Goal: Transaction & Acquisition: Purchase product/service

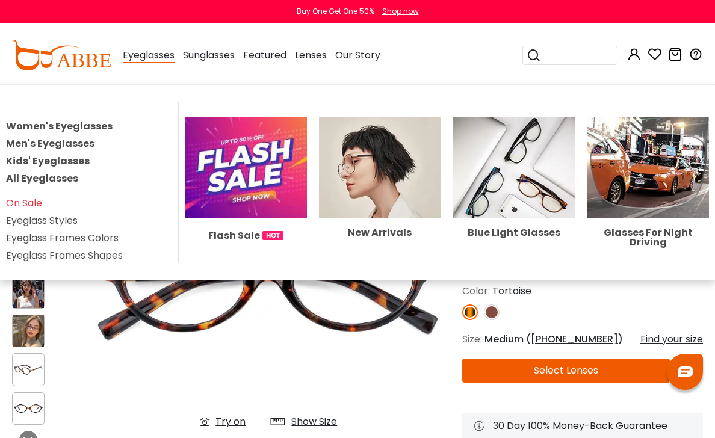
click at [81, 125] on link "Women's Eyeglasses" at bounding box center [59, 126] width 107 height 14
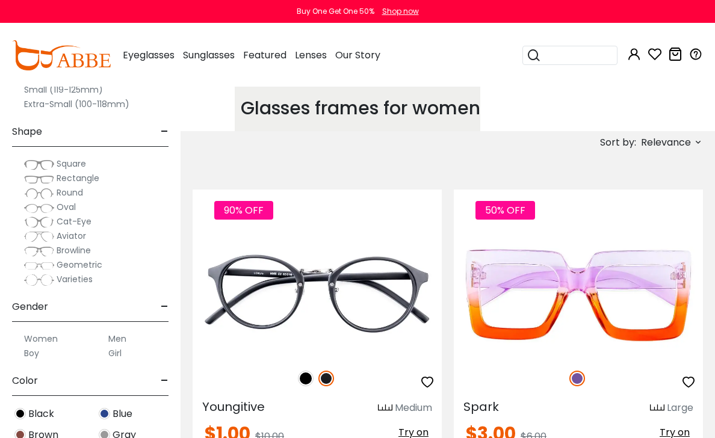
scroll to position [383, 0]
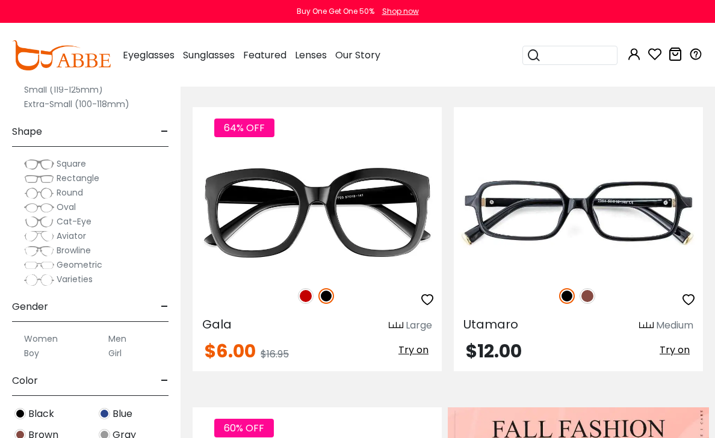
click at [70, 222] on span "Cat-Eye" at bounding box center [74, 222] width 35 height 12
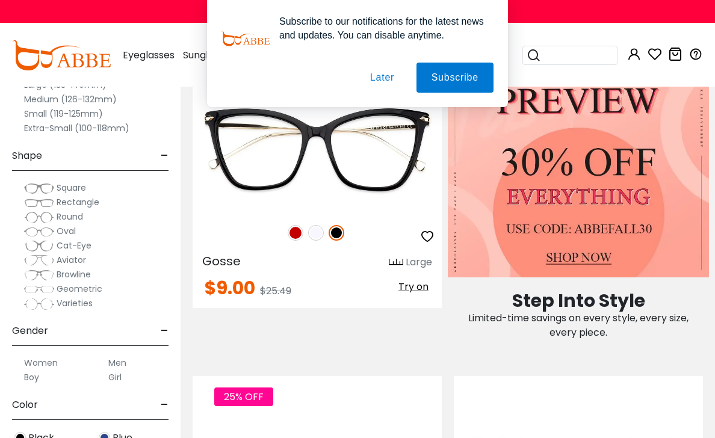
scroll to position [1129, 0]
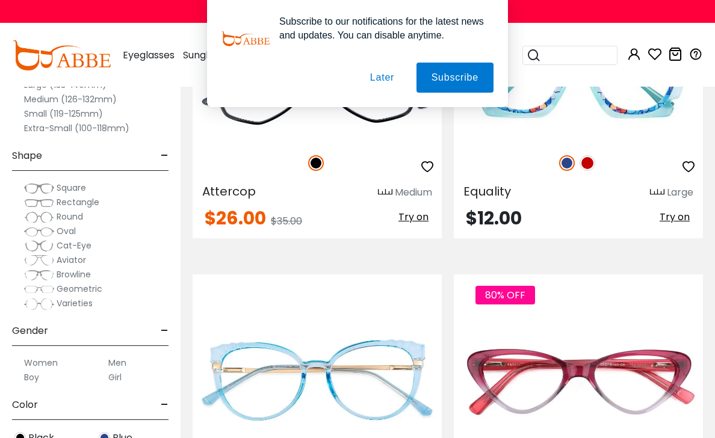
scroll to position [1154, 0]
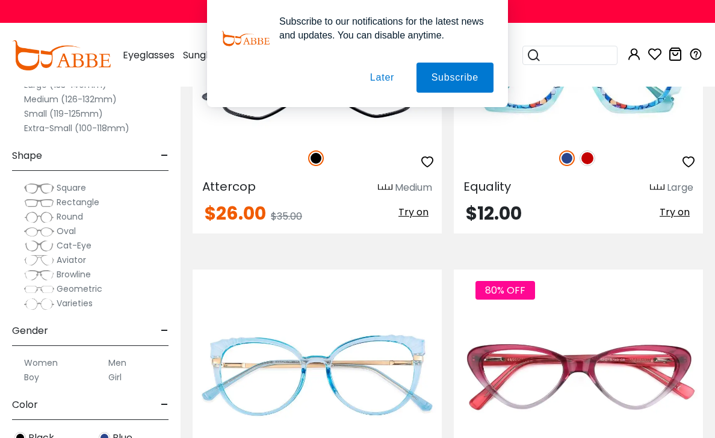
click at [378, 70] on button "Later" at bounding box center [382, 78] width 54 height 30
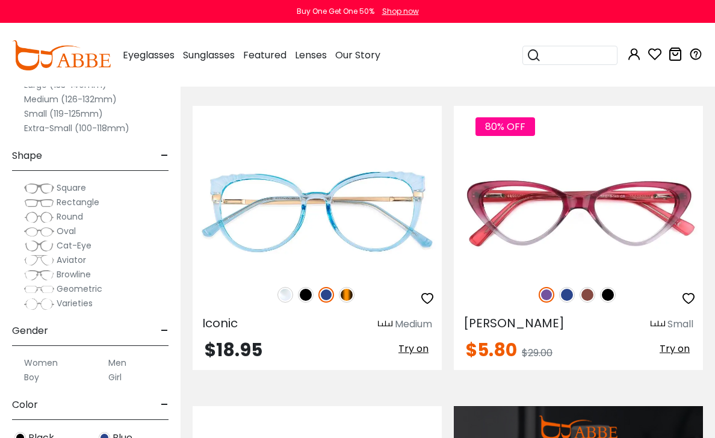
scroll to position [1322, 0]
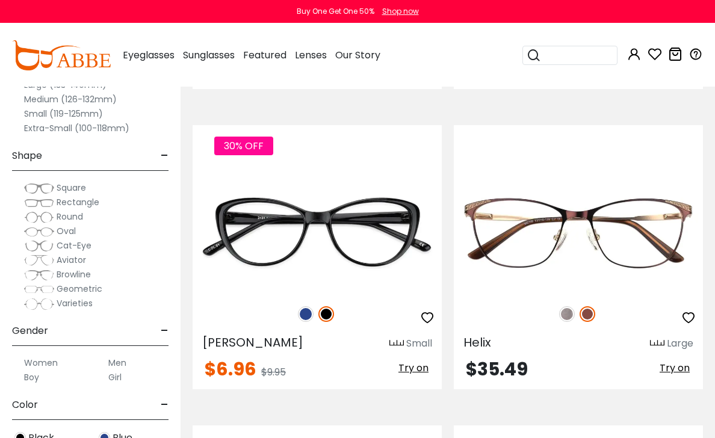
scroll to position [2524, 0]
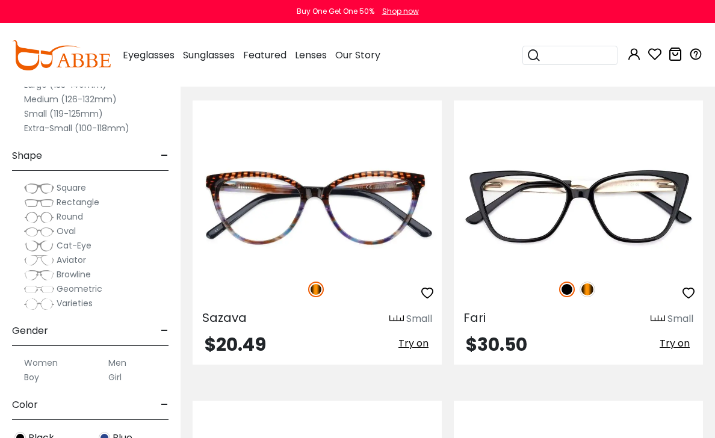
scroll to position [2811, 0]
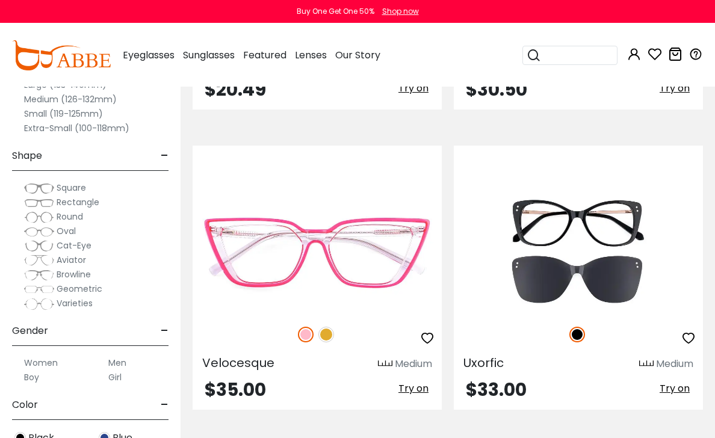
scroll to position [3084, 0]
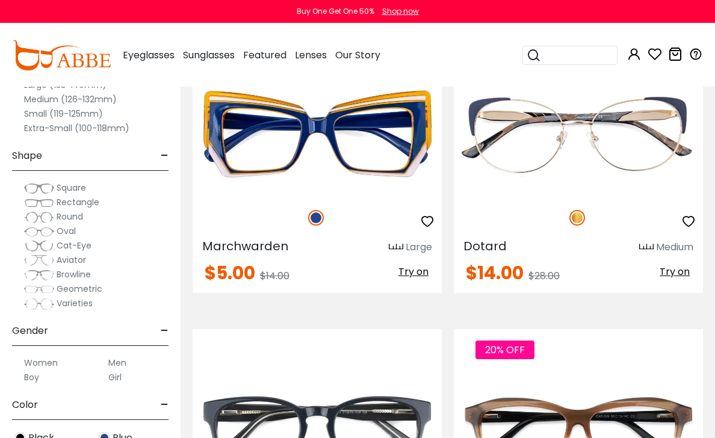
scroll to position [3903, 0]
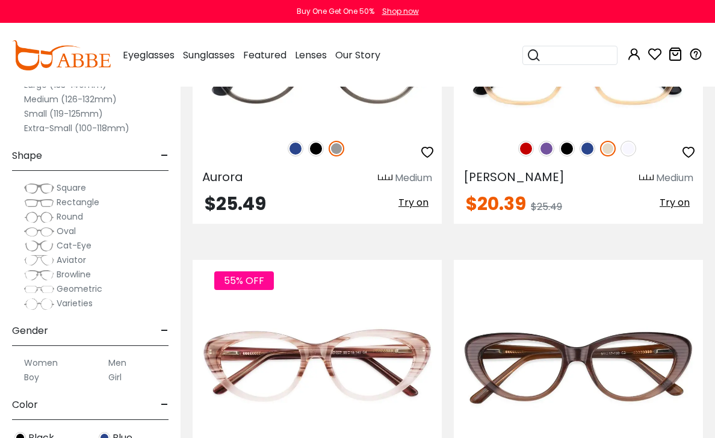
scroll to position [4192, 0]
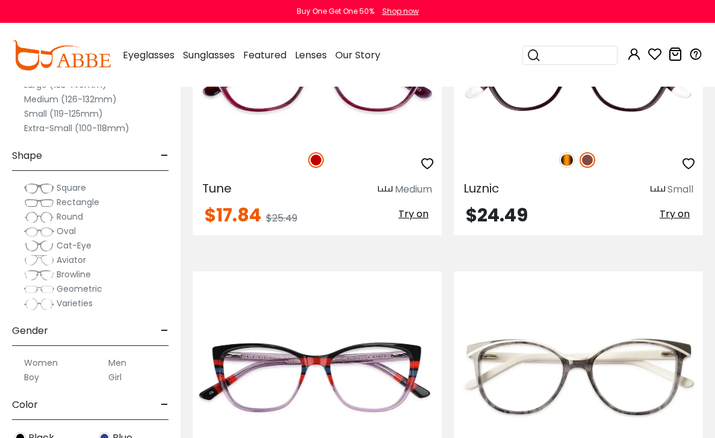
scroll to position [5691, 0]
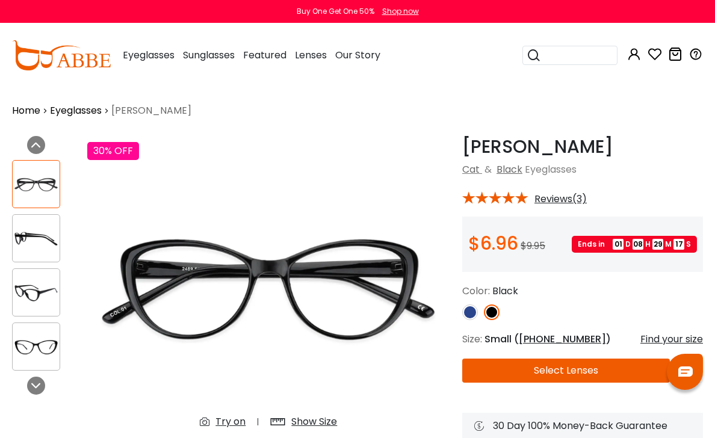
click at [38, 248] on img at bounding box center [36, 238] width 47 height 23
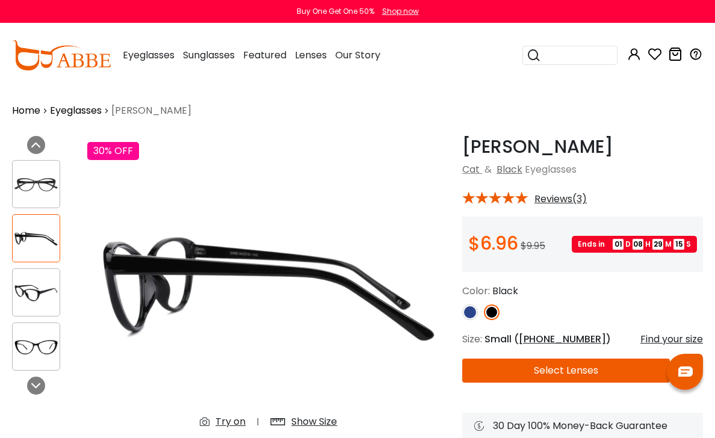
click at [45, 299] on img at bounding box center [36, 292] width 47 height 23
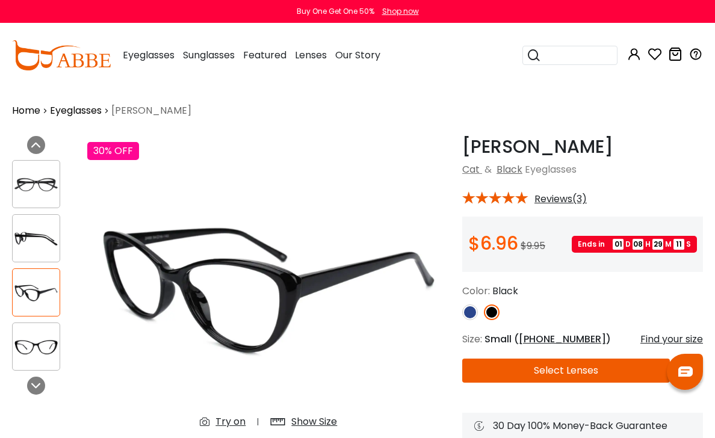
click at [42, 347] on img at bounding box center [36, 346] width 47 height 23
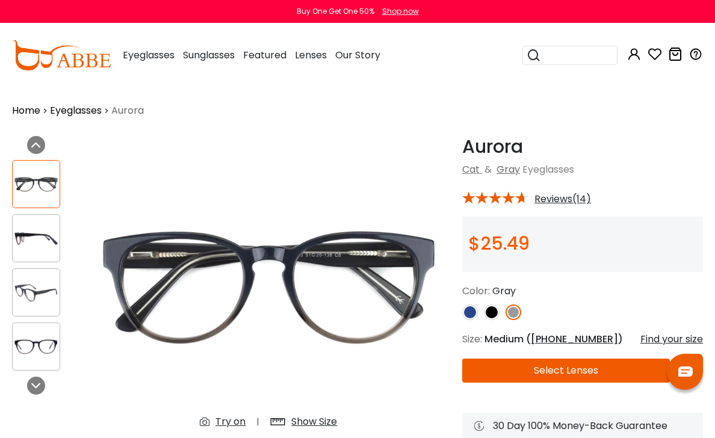
click at [36, 238] on img at bounding box center [36, 238] width 47 height 23
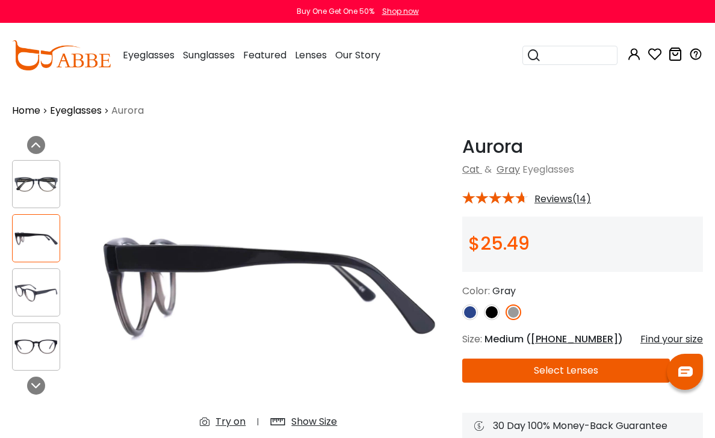
click at [33, 292] on img at bounding box center [36, 292] width 47 height 23
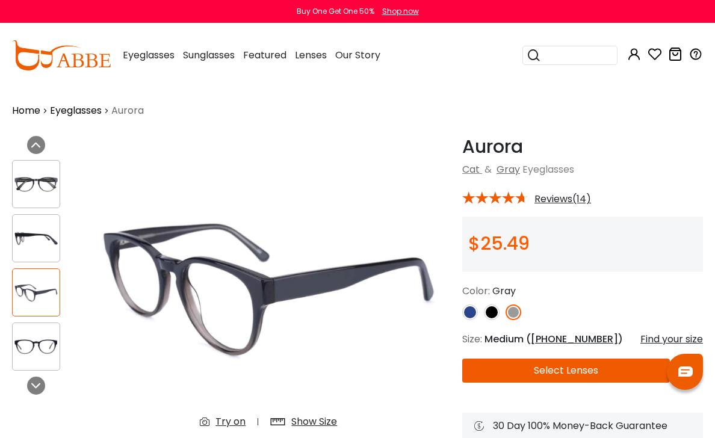
click at [34, 344] on img at bounding box center [36, 346] width 47 height 23
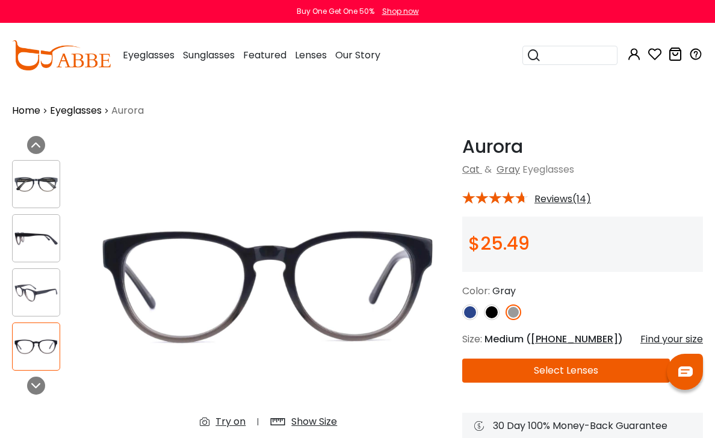
click at [462, 318] on img at bounding box center [470, 313] width 16 height 16
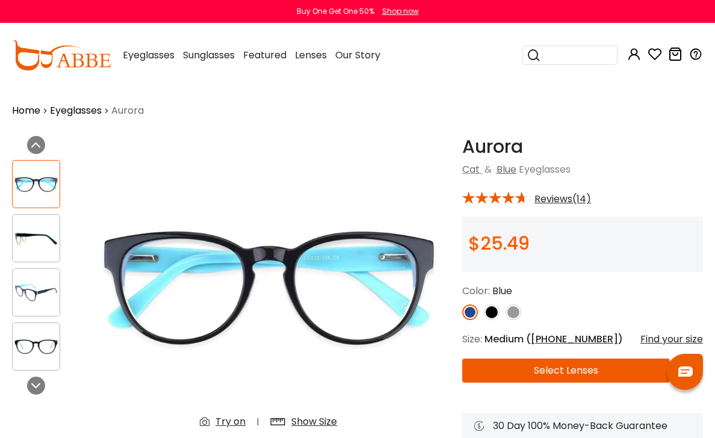
click at [42, 305] on img at bounding box center [36, 292] width 47 height 23
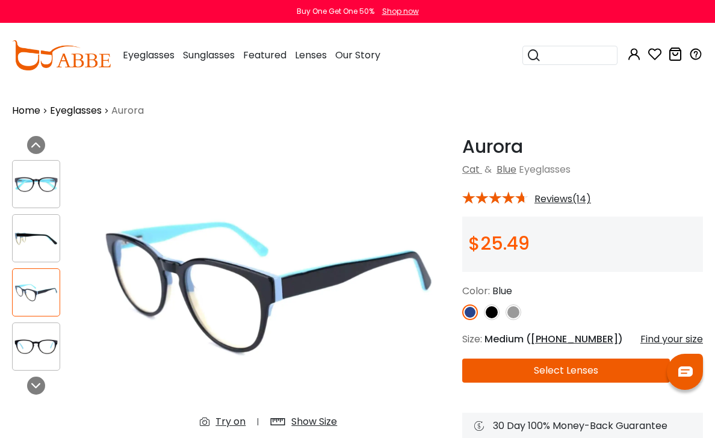
click at [34, 238] on img at bounding box center [36, 238] width 47 height 23
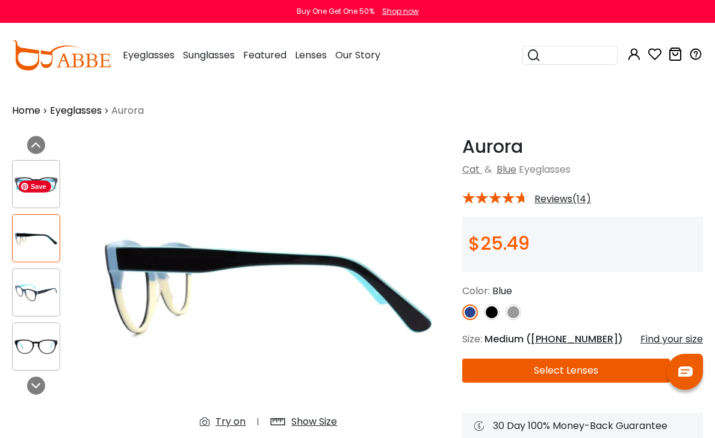
click at [32, 196] on img at bounding box center [36, 184] width 47 height 23
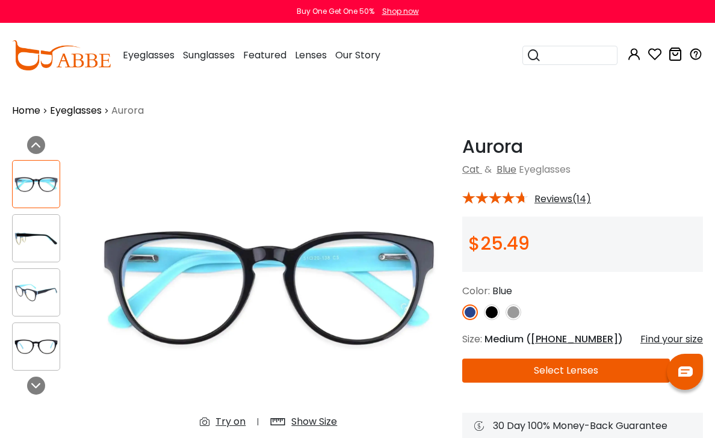
click at [506, 319] on img at bounding box center [514, 313] width 16 height 16
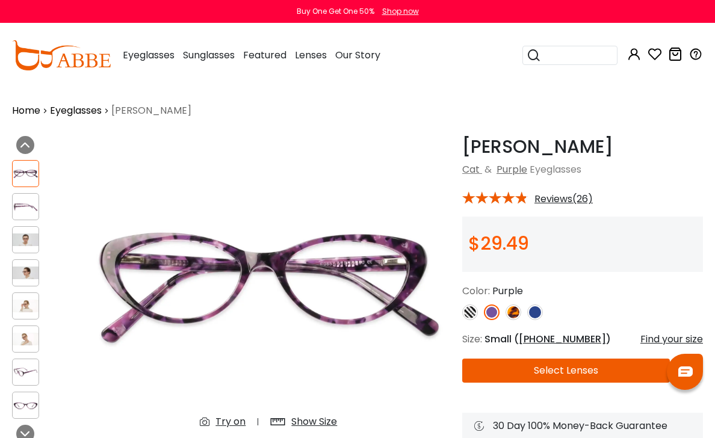
click at [28, 202] on img at bounding box center [26, 206] width 26 height 13
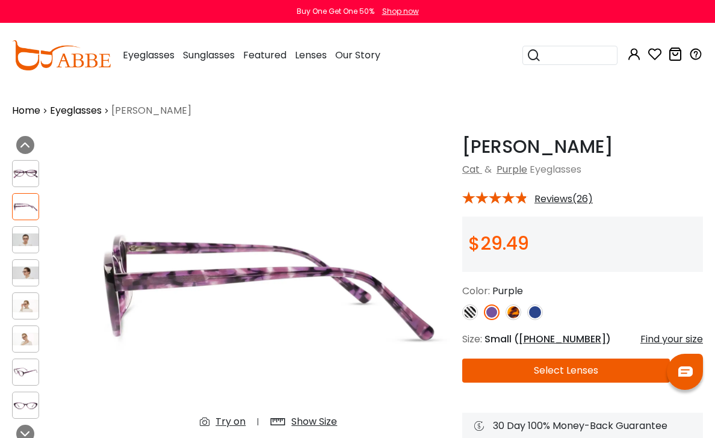
click at [25, 226] on div at bounding box center [25, 239] width 27 height 27
click at [25, 234] on img at bounding box center [26, 240] width 26 height 13
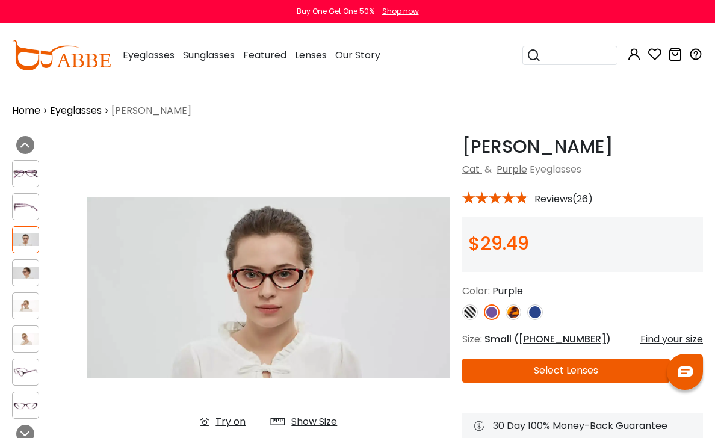
click at [26, 267] on img at bounding box center [26, 273] width 26 height 13
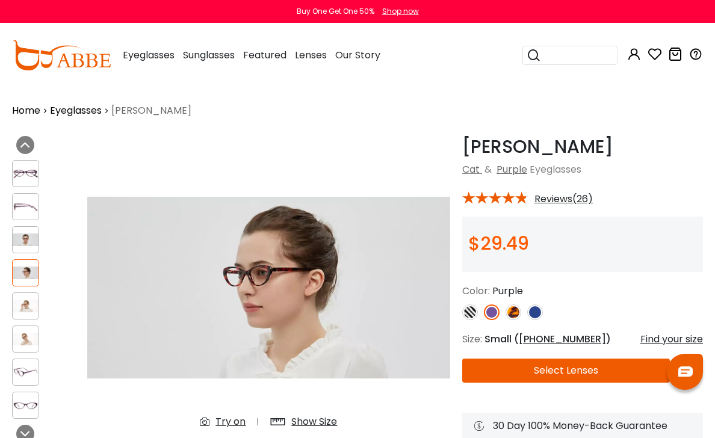
click at [25, 300] on img at bounding box center [26, 306] width 26 height 13
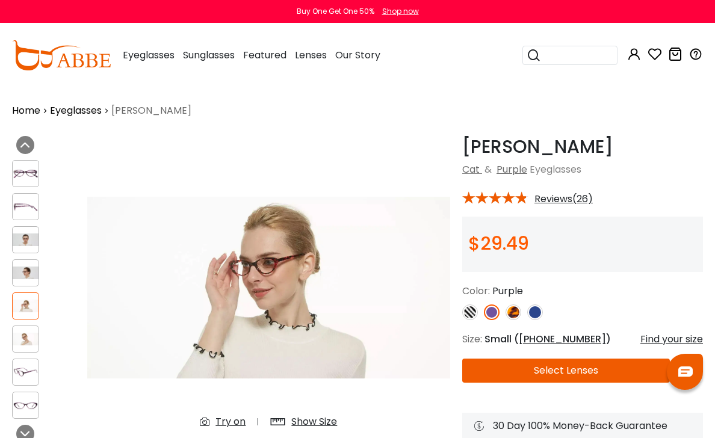
click at [23, 333] on img at bounding box center [26, 339] width 26 height 13
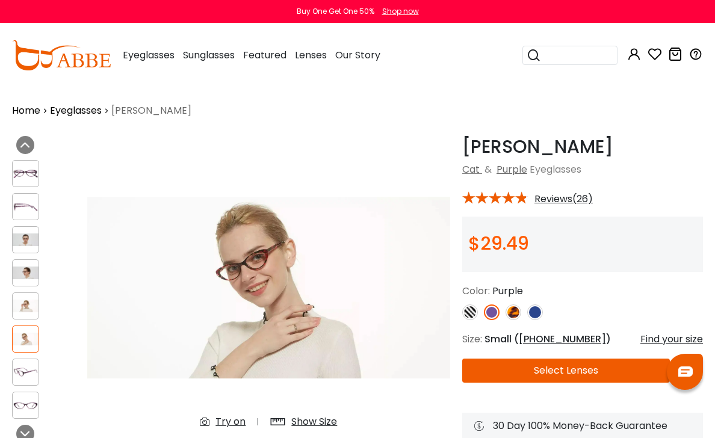
click at [22, 267] on img at bounding box center [26, 273] width 26 height 13
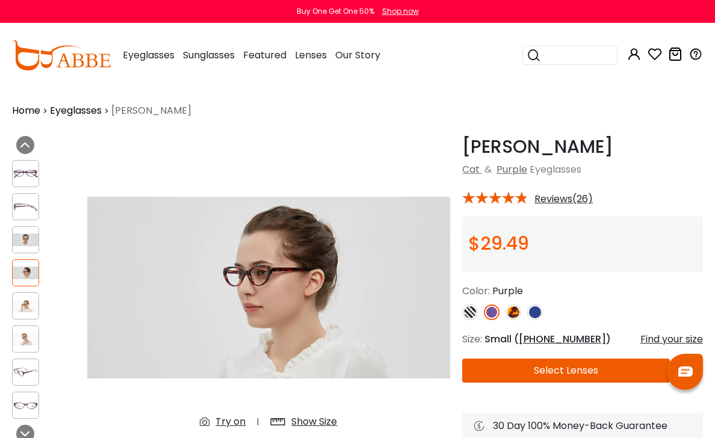
click at [24, 234] on img at bounding box center [26, 240] width 26 height 13
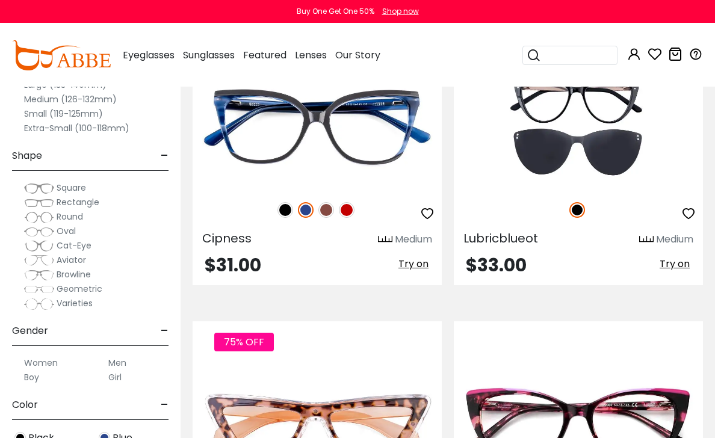
scroll to position [1370, 0]
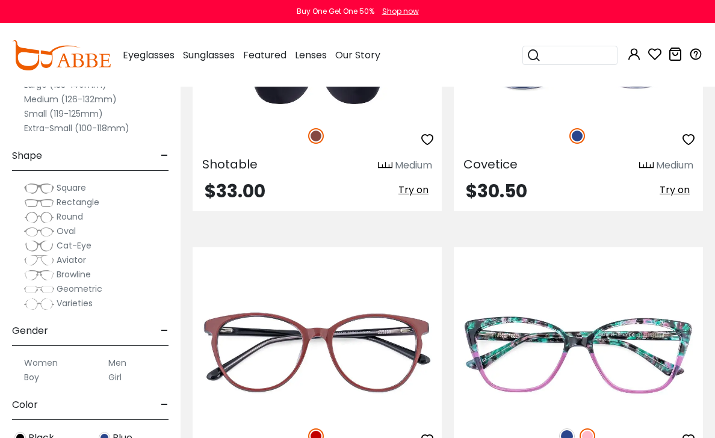
scroll to position [2729, 0]
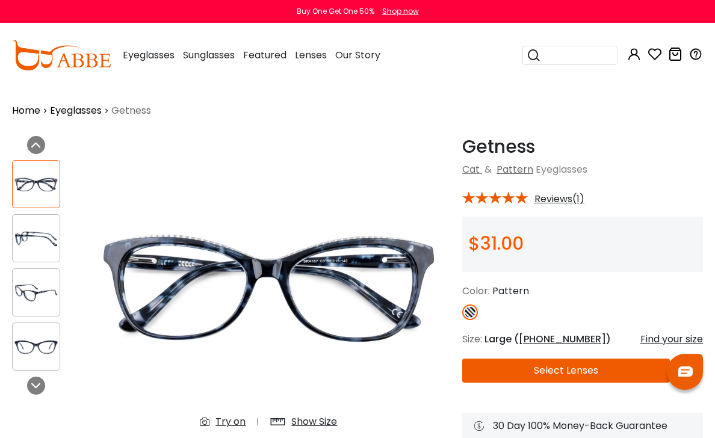
click at [41, 240] on img at bounding box center [36, 238] width 47 height 23
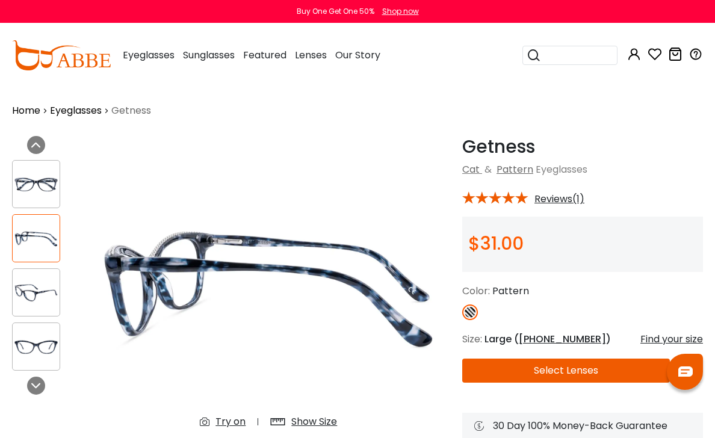
click at [36, 288] on img at bounding box center [36, 292] width 47 height 23
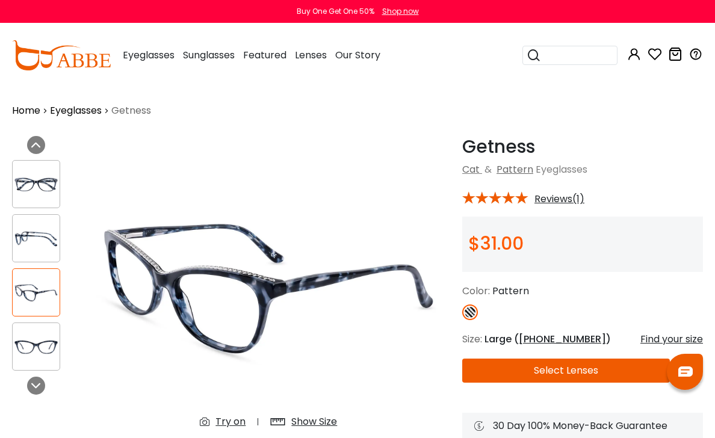
click at [35, 345] on img at bounding box center [36, 346] width 47 height 23
